Goal: Transaction & Acquisition: Purchase product/service

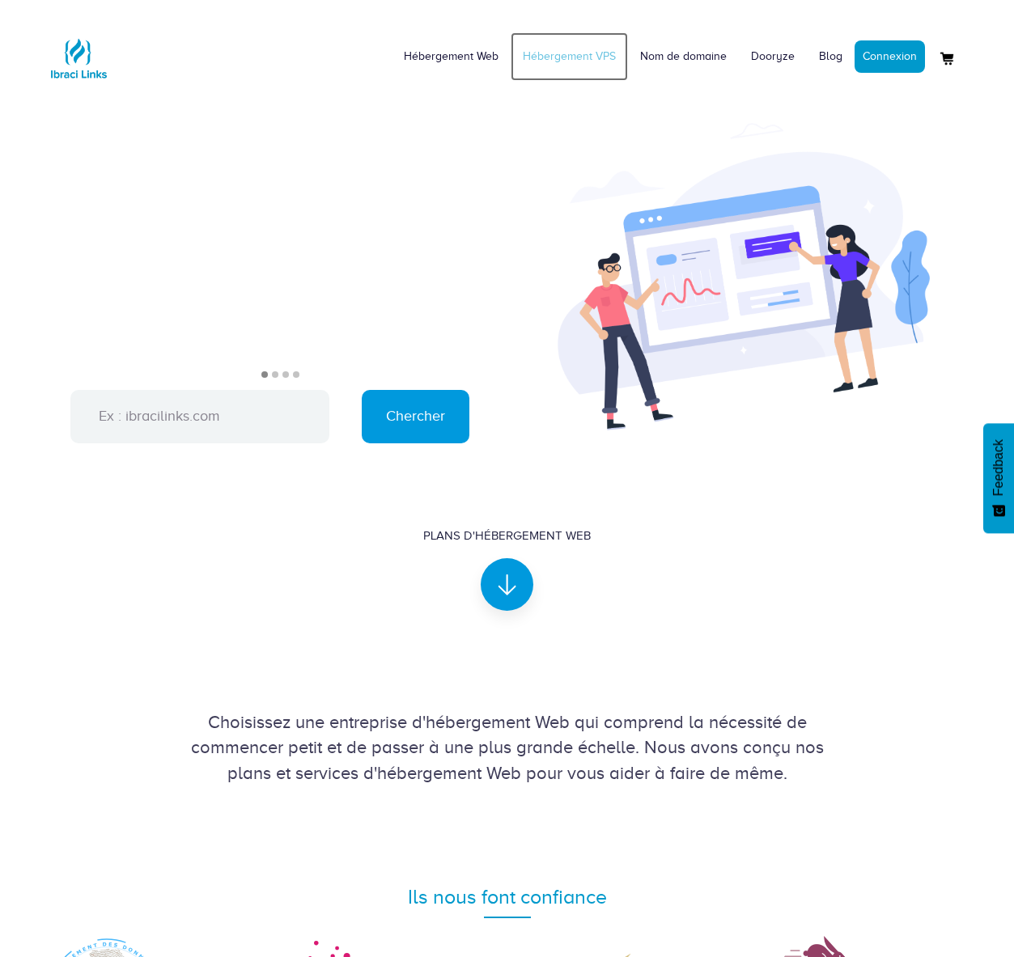
click at [576, 59] on link "Hébergement VPS" at bounding box center [568, 56] width 117 height 49
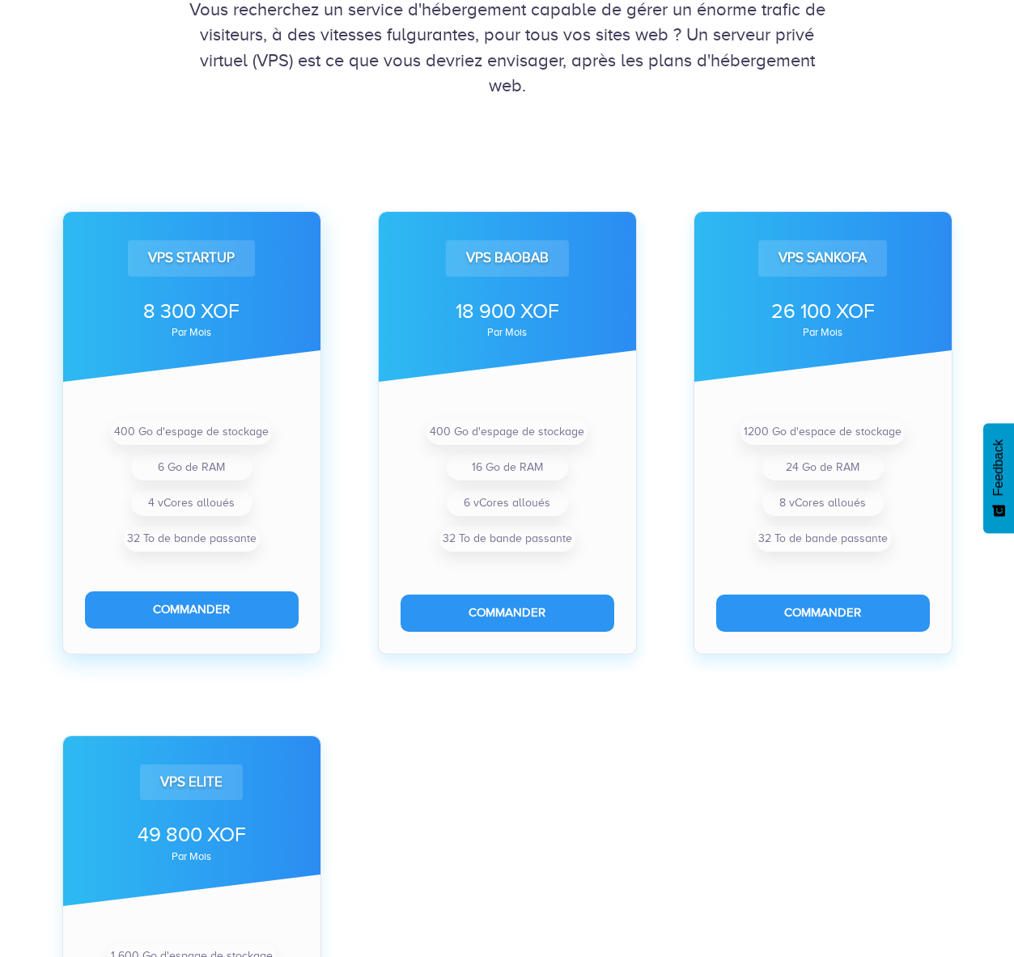
scroll to position [421, 0]
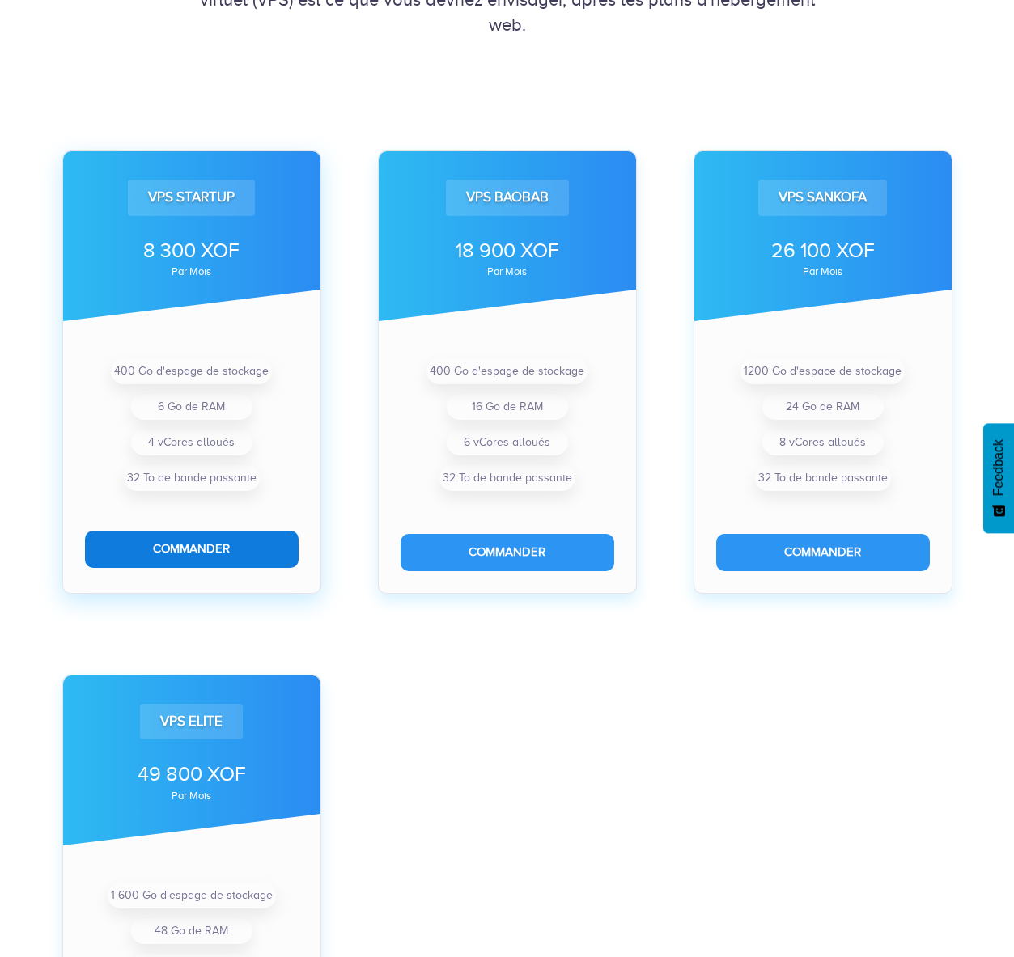
click at [204, 557] on button "Commander" at bounding box center [192, 549] width 214 height 36
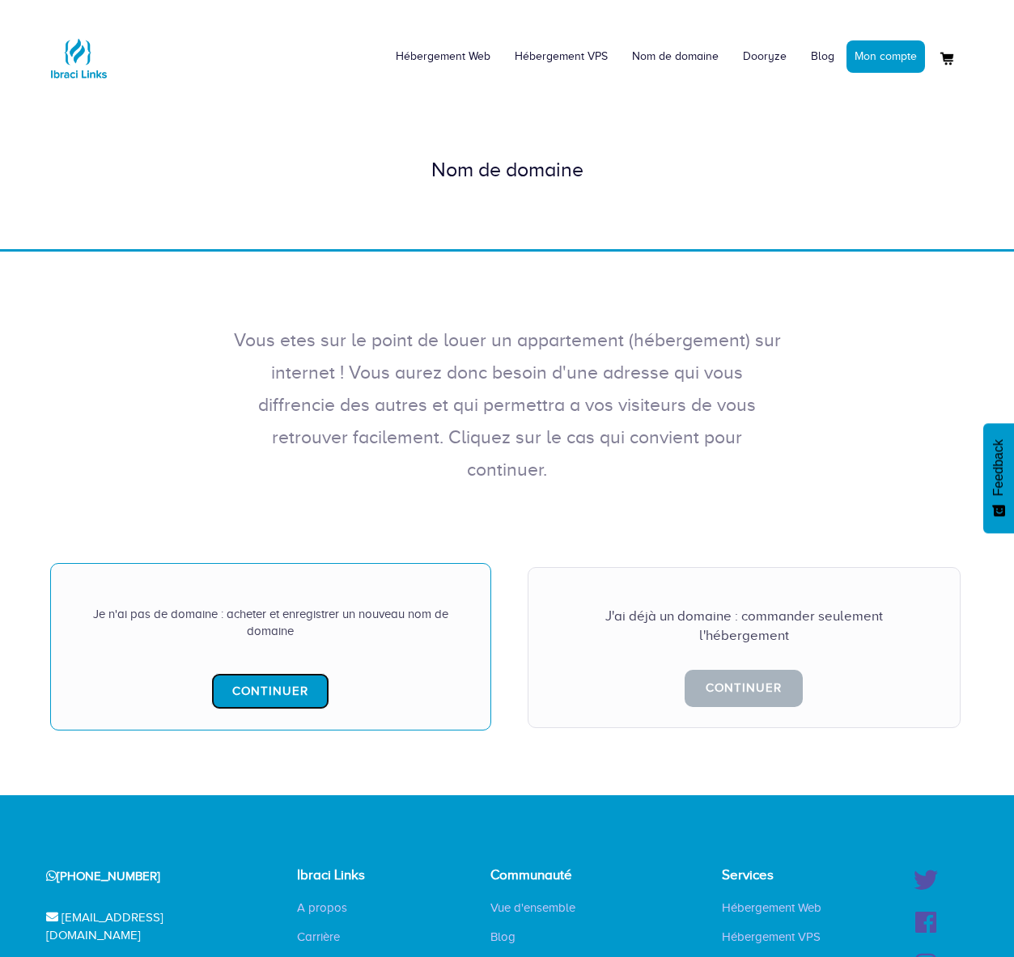
click at [292, 673] on link "Continuer" at bounding box center [270, 691] width 118 height 36
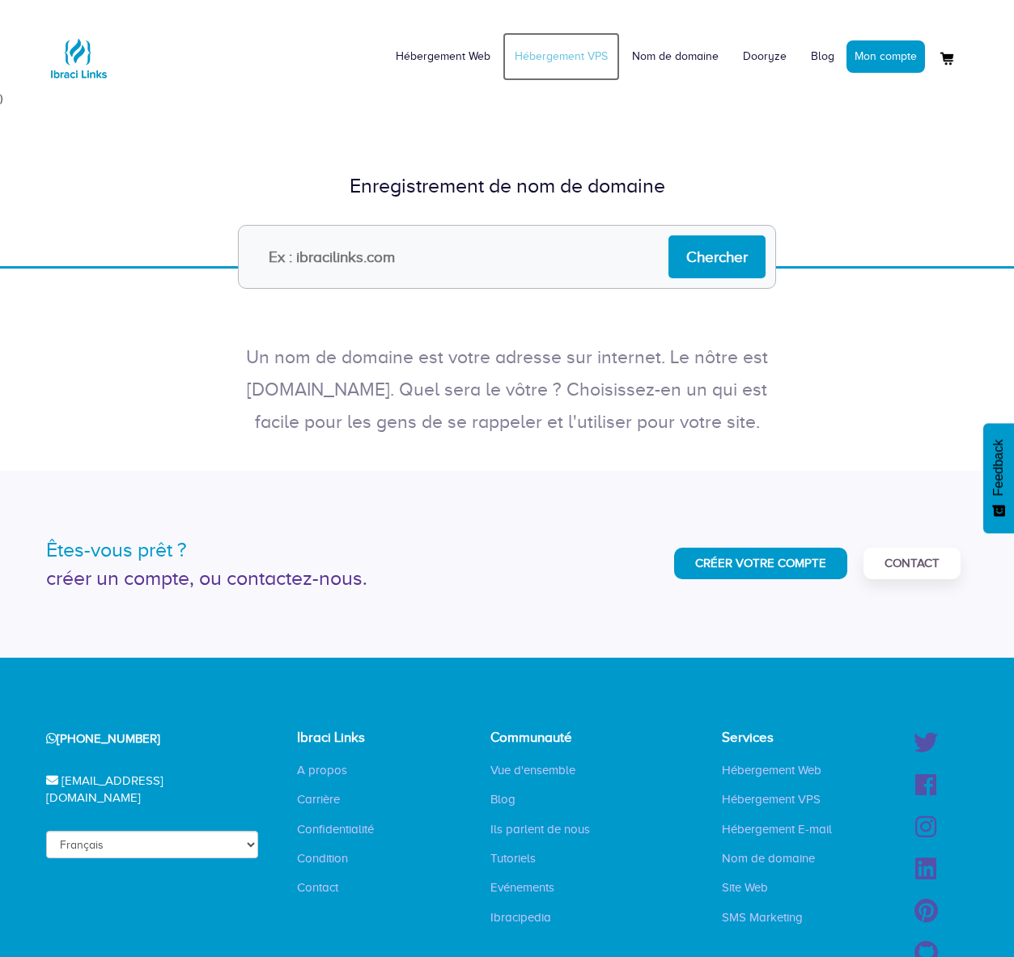
click at [590, 61] on link "Hébergement VPS" at bounding box center [560, 56] width 117 height 49
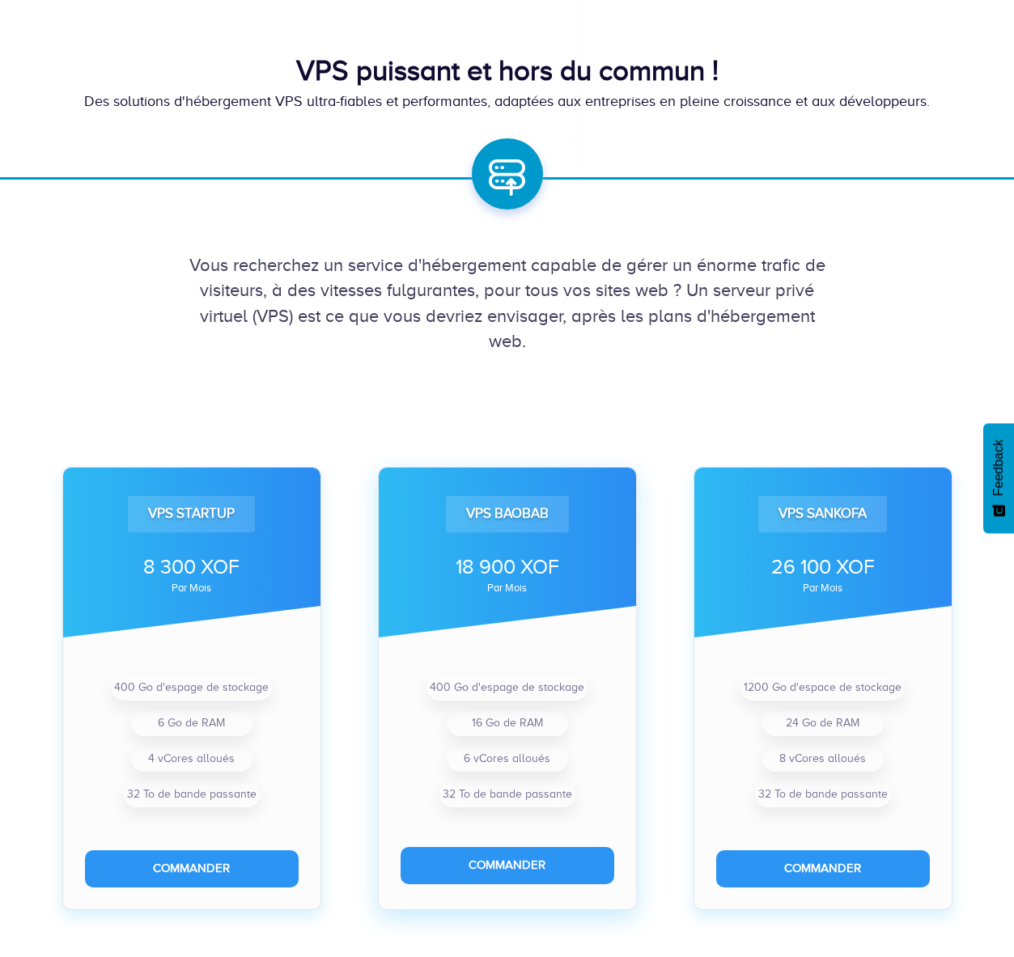
scroll to position [177, 0]
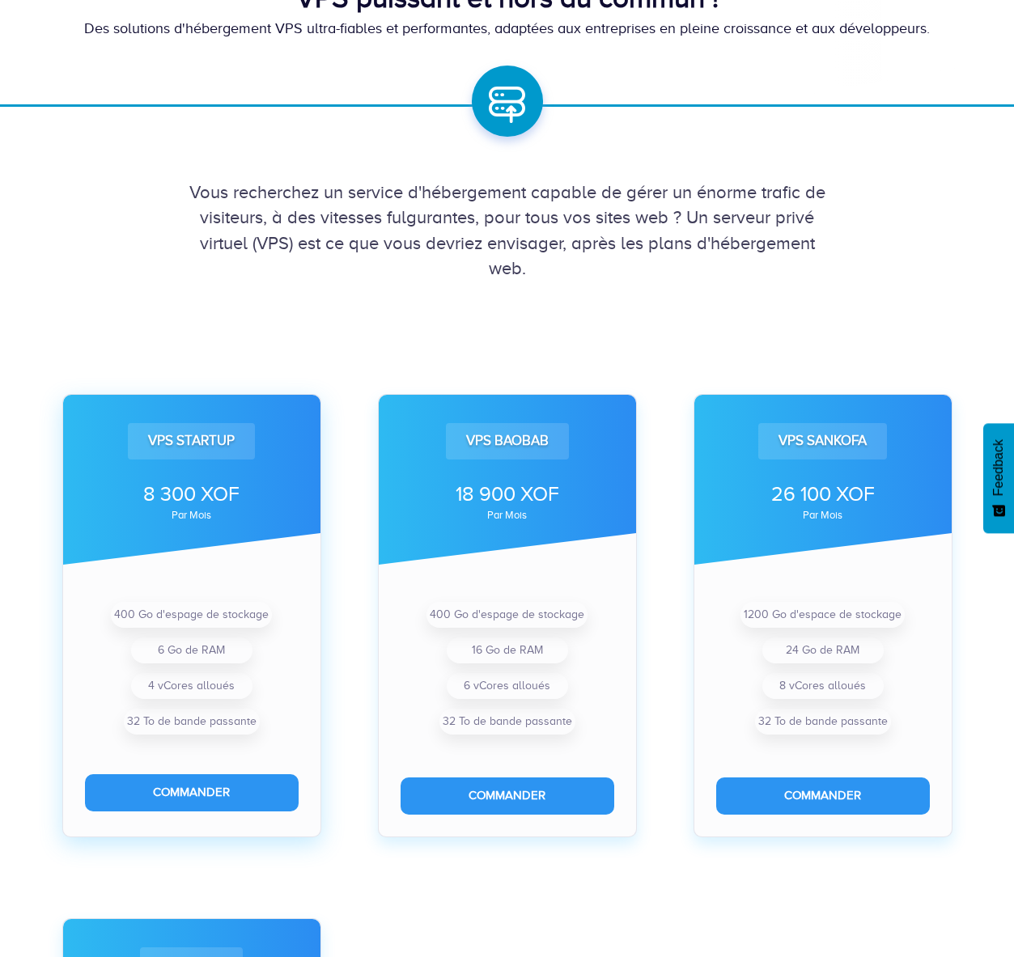
click at [192, 577] on div "VPS Startup 8 300 XOF par mois 400 Go d'espage de stockage 6 Go de RAM 4 vCores…" at bounding box center [191, 615] width 259 height 443
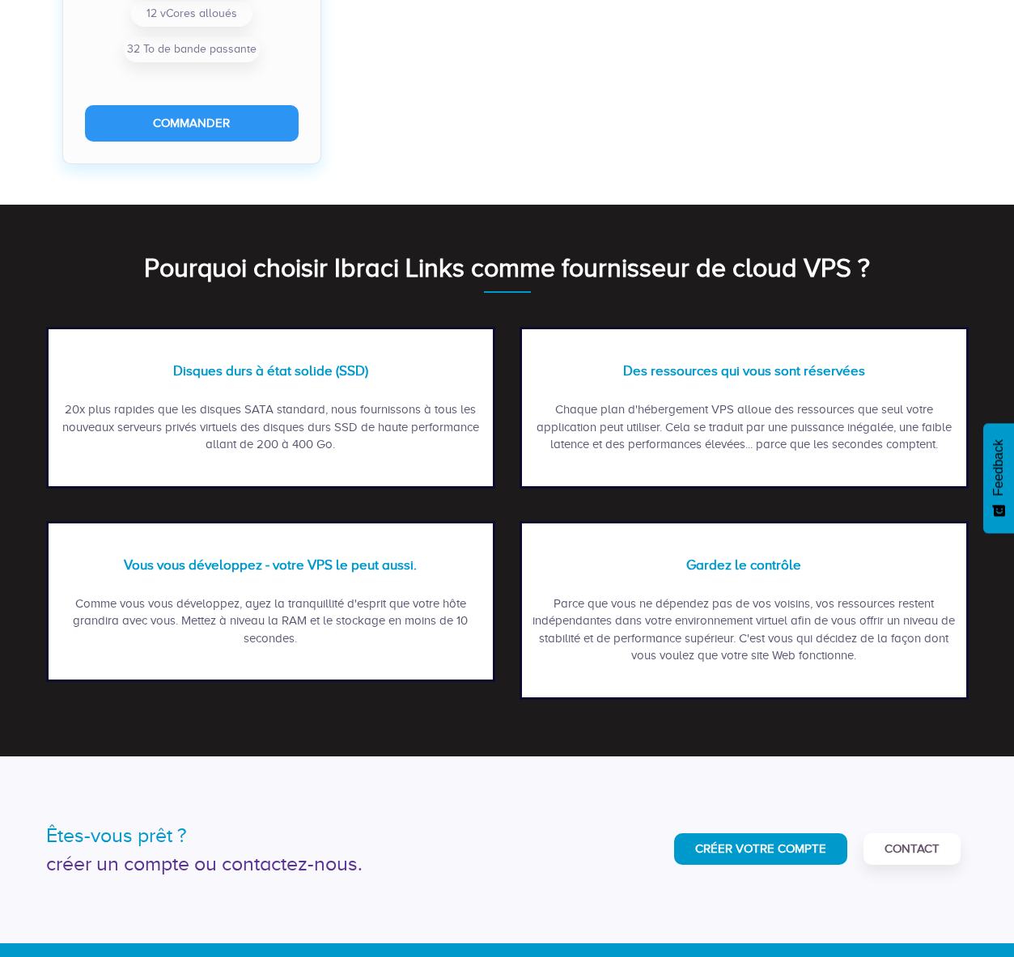
scroll to position [1784, 0]
